Goal: Information Seeking & Learning: Learn about a topic

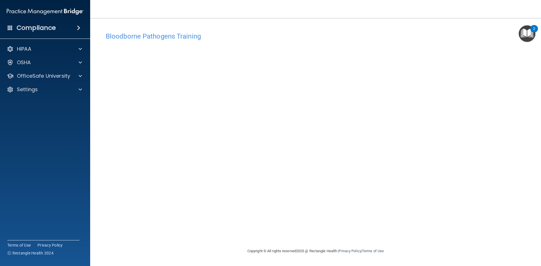
click at [529, 35] on img "Open Resource Center, 2 new notifications" at bounding box center [527, 33] width 17 height 17
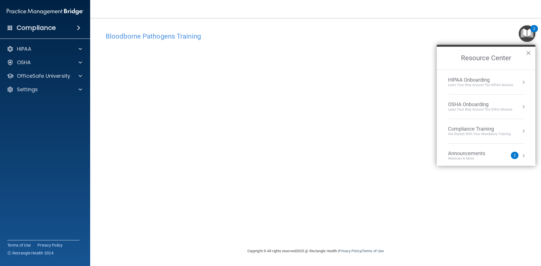
click at [528, 54] on button "×" at bounding box center [528, 52] width 5 height 9
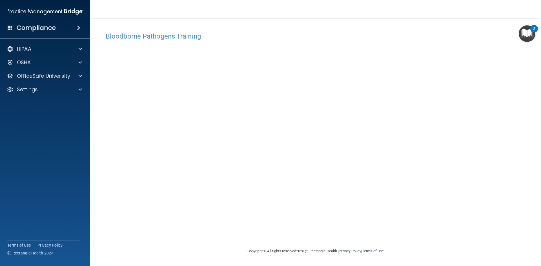
click at [347, 223] on div "Bloodborne Pathogens Training This course doesn’t expire until 10/07/2025. Are …" at bounding box center [315, 138] width 428 height 219
click at [407, 223] on div "Bloodborne Pathogens Training This course doesn’t expire until 10/07/2025. Are …" at bounding box center [315, 138] width 428 height 219
click at [47, 77] on p "OfficeSafe University" at bounding box center [43, 76] width 53 height 7
click at [49, 105] on p "OSHA Training" at bounding box center [27, 103] width 46 height 6
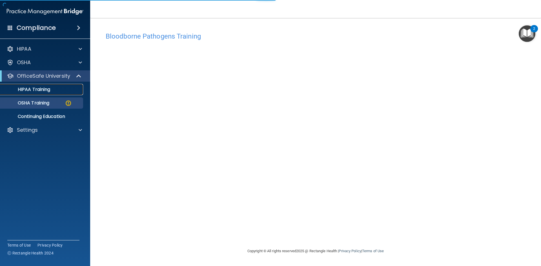
click at [52, 89] on div "HIPAA Training" at bounding box center [42, 90] width 77 height 6
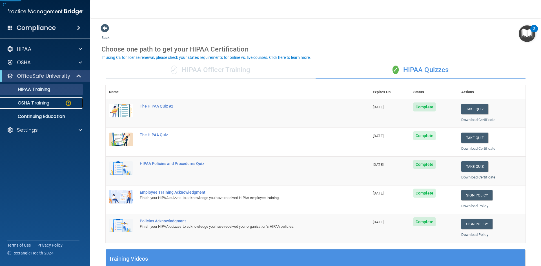
click at [50, 103] on div "OSHA Training" at bounding box center [42, 103] width 77 height 6
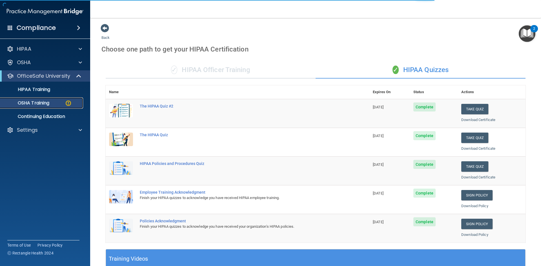
click at [53, 103] on div "OSHA Training" at bounding box center [42, 103] width 77 height 6
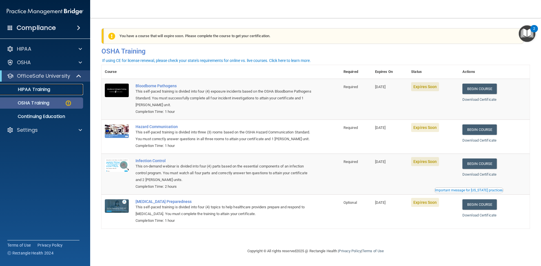
drag, startPoint x: 45, startPoint y: 92, endPoint x: 46, endPoint y: 103, distance: 10.5
click at [45, 92] on p "HIPAA Training" at bounding box center [27, 90] width 46 height 6
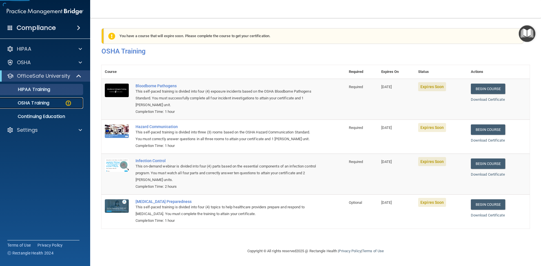
click at [46, 105] on p "OSHA Training" at bounding box center [27, 103] width 46 height 6
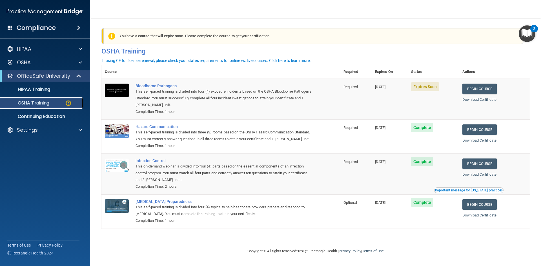
click at [43, 98] on link "OSHA Training" at bounding box center [38, 102] width 89 height 11
click at [43, 90] on p "HIPAA Training" at bounding box center [27, 90] width 46 height 6
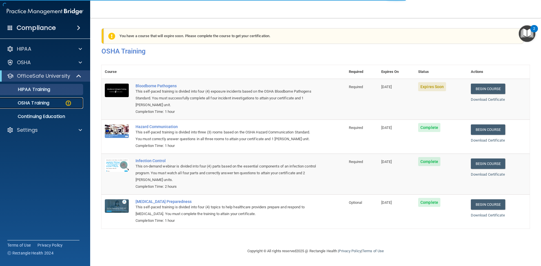
click at [47, 101] on p "OSHA Training" at bounding box center [27, 103] width 46 height 6
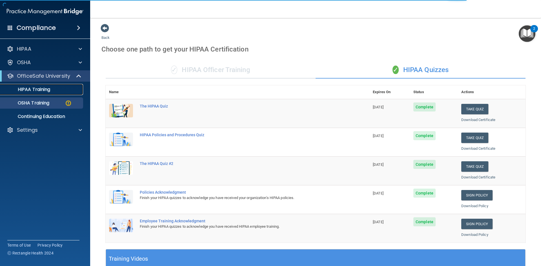
click at [42, 90] on p "HIPAA Training" at bounding box center [27, 90] width 46 height 6
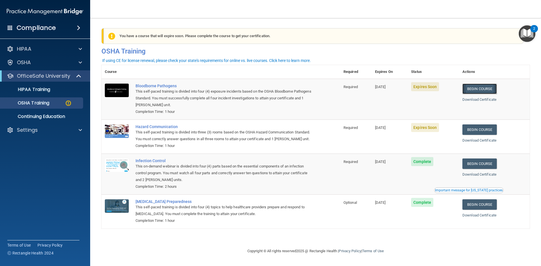
click at [488, 90] on link "Begin Course" at bounding box center [479, 89] width 34 height 10
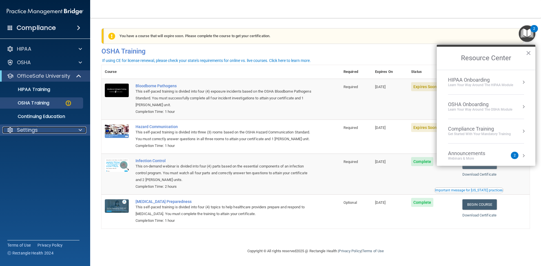
click at [29, 128] on p "Settings" at bounding box center [27, 130] width 21 height 7
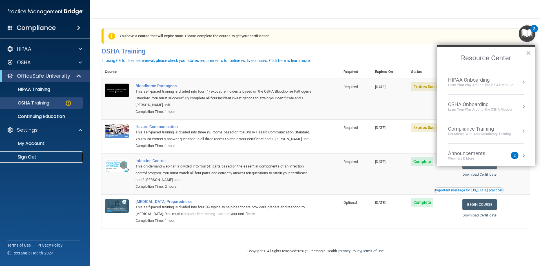
click at [39, 161] on link "Sign Out" at bounding box center [38, 157] width 89 height 11
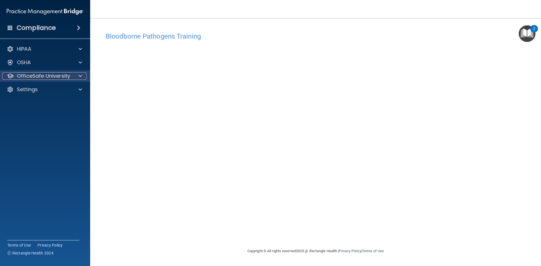
click at [46, 79] on p "OfficeSafe University" at bounding box center [43, 76] width 53 height 7
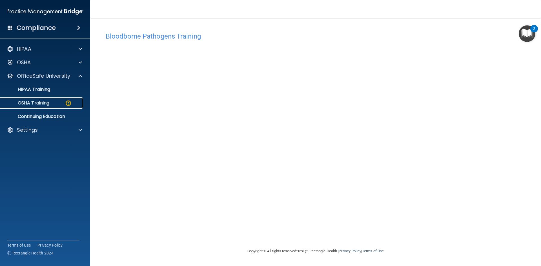
click at [64, 108] on link "OSHA Training" at bounding box center [38, 102] width 89 height 11
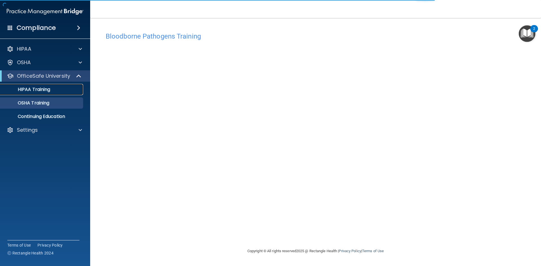
click at [43, 92] on p "HIPAA Training" at bounding box center [27, 90] width 46 height 6
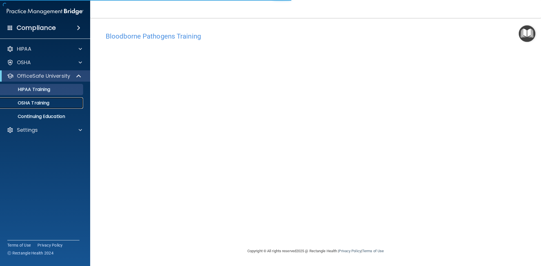
click at [40, 103] on p "OSHA Training" at bounding box center [27, 103] width 46 height 6
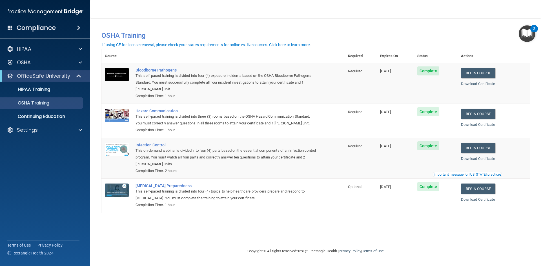
click at [522, 33] on img "Open Resource Center, 2 new notifications" at bounding box center [527, 33] width 17 height 17
